Goal: Find specific page/section: Find specific page/section

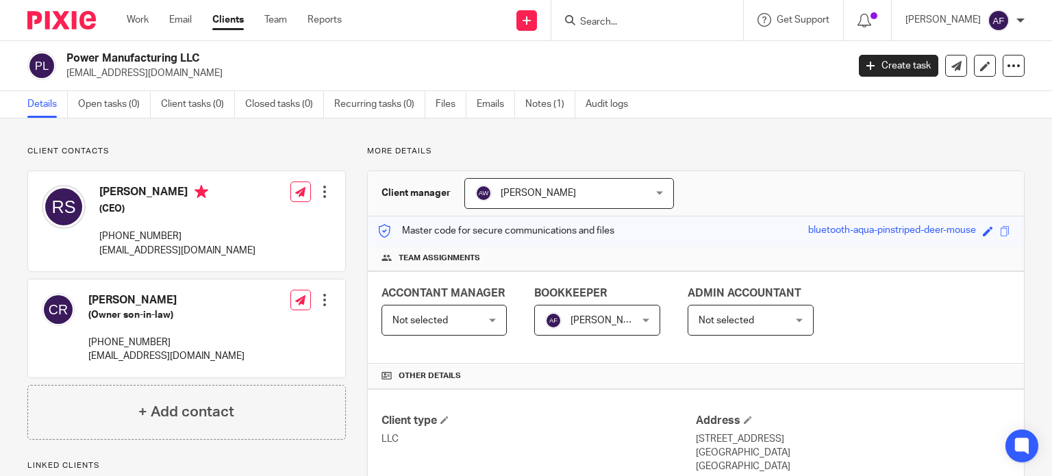
click at [171, 17] on link "Email" at bounding box center [180, 20] width 23 height 14
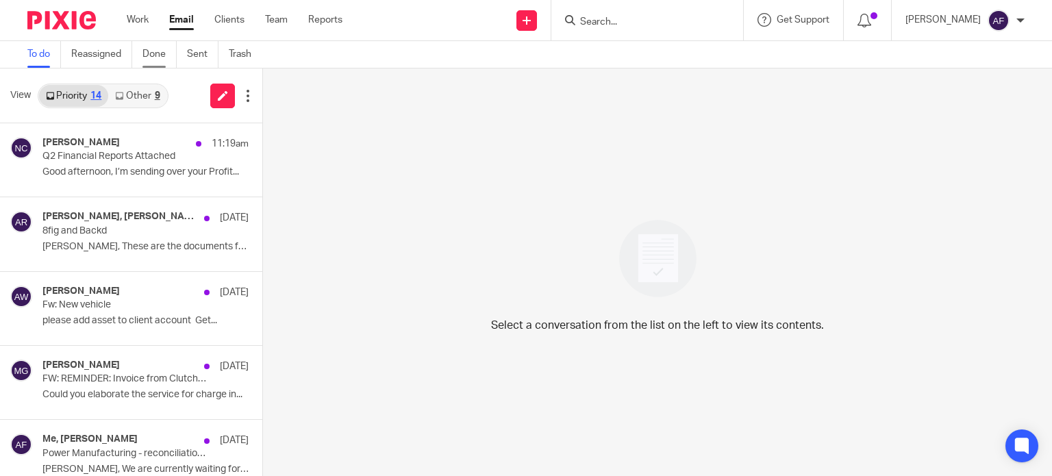
click at [155, 59] on link "Done" at bounding box center [159, 54] width 34 height 27
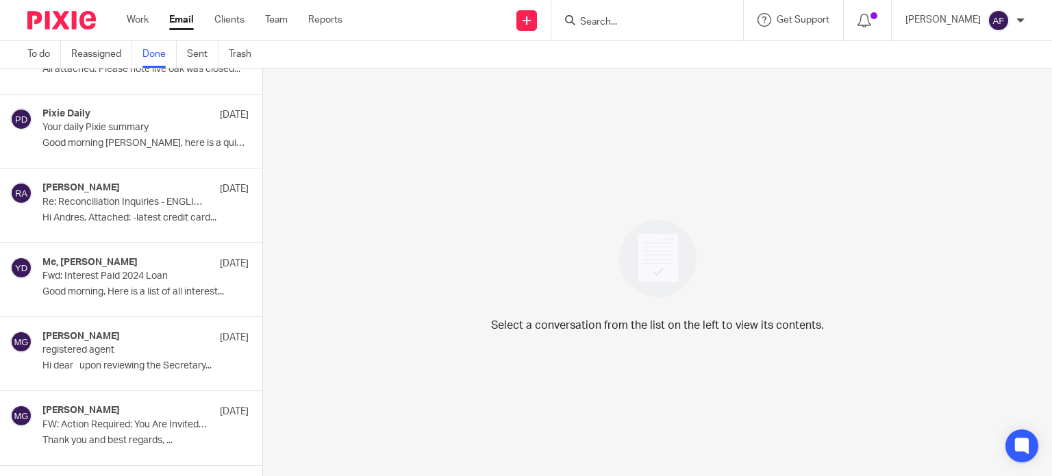
scroll to position [1846, 0]
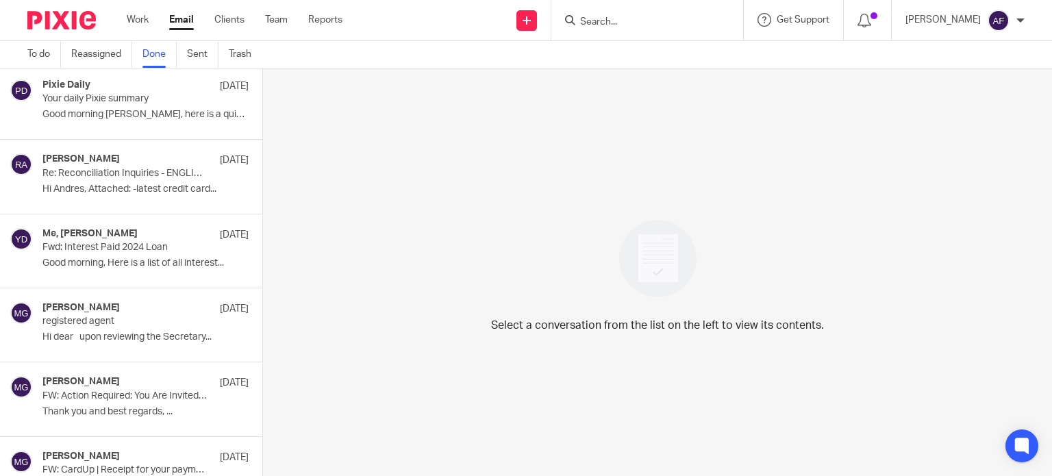
click at [631, 13] on form at bounding box center [652, 20] width 146 height 17
click at [603, 23] on input "Search" at bounding box center [640, 22] width 123 height 12
type input "w"
